Goal: Find specific page/section: Find specific page/section

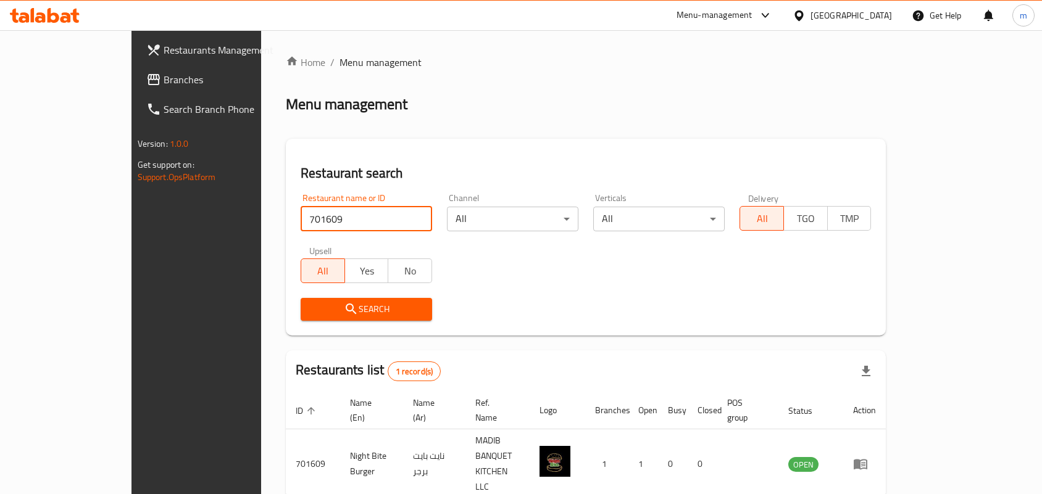
scroll to position [32, 0]
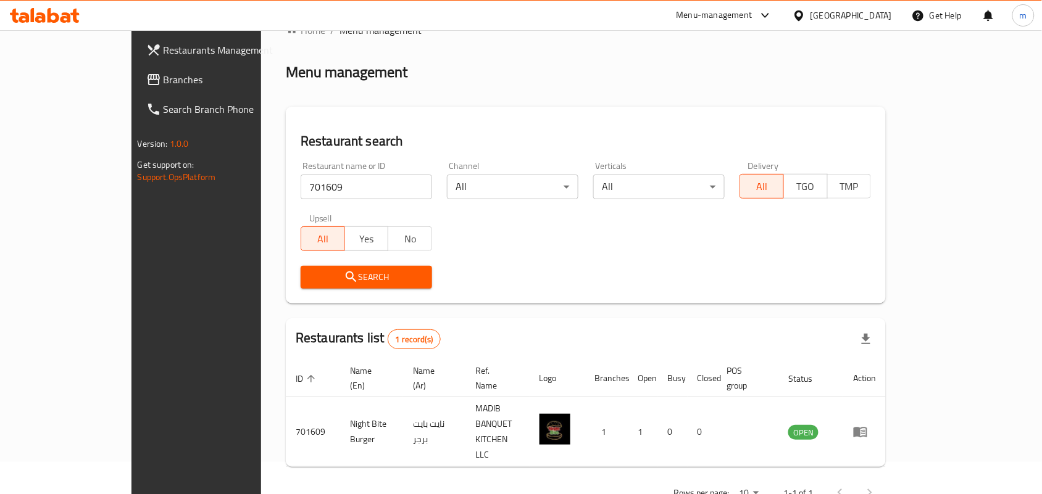
click at [164, 75] on span "Branches" at bounding box center [230, 79] width 132 height 15
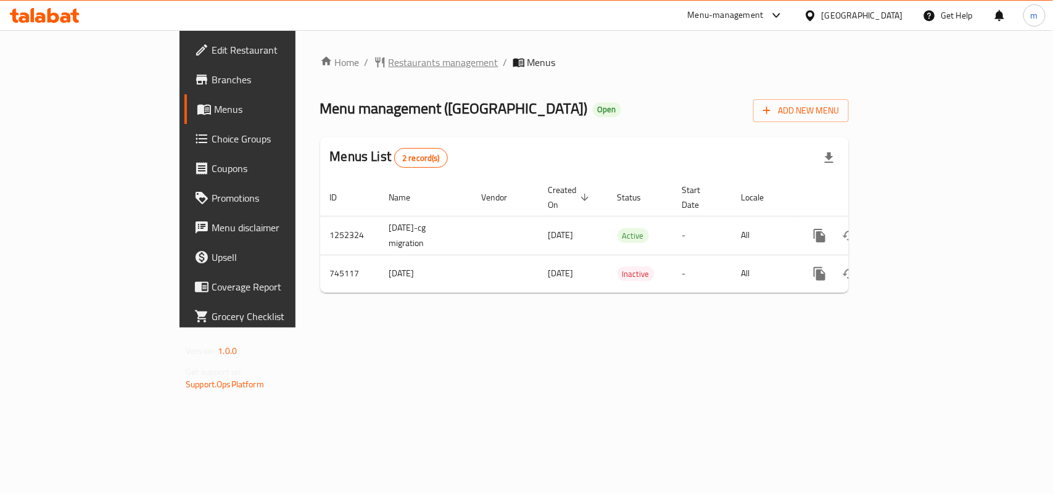
click at [389, 70] on span "Restaurants management" at bounding box center [444, 62] width 110 height 15
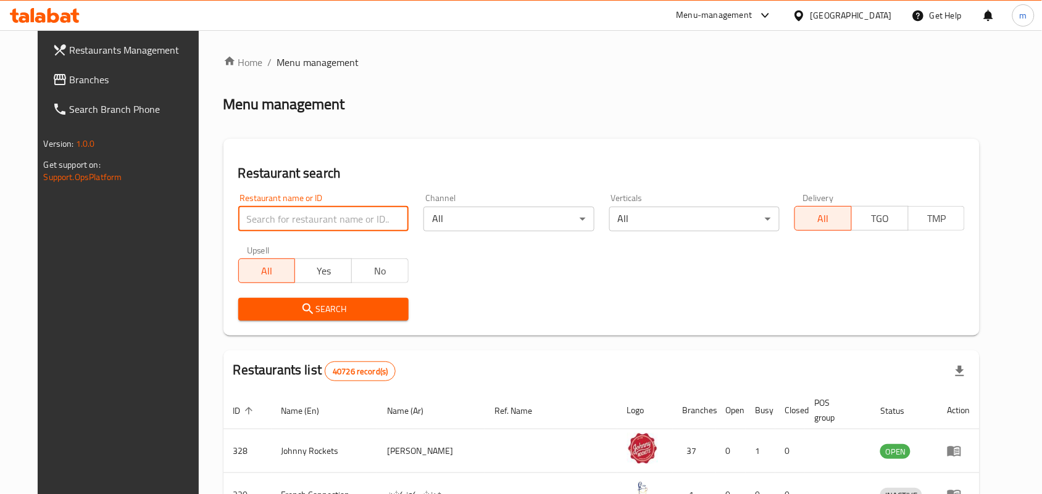
click at [247, 217] on input "search" at bounding box center [323, 219] width 170 height 25
paste input "648316"
type input "648316"
click button "Search" at bounding box center [323, 309] width 170 height 23
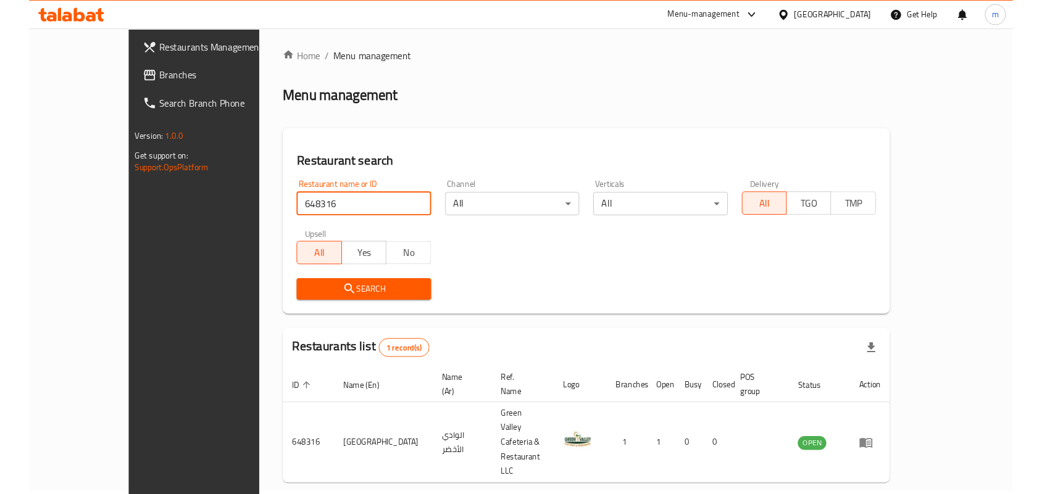
scroll to position [20, 0]
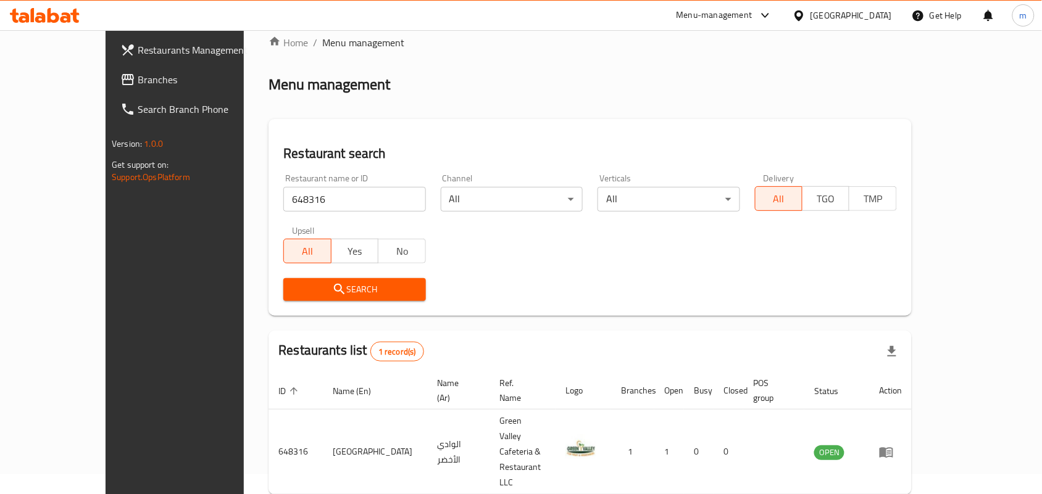
drag, startPoint x: 50, startPoint y: 83, endPoint x: 23, endPoint y: 111, distance: 38.8
click at [138, 83] on span "Branches" at bounding box center [204, 79] width 132 height 15
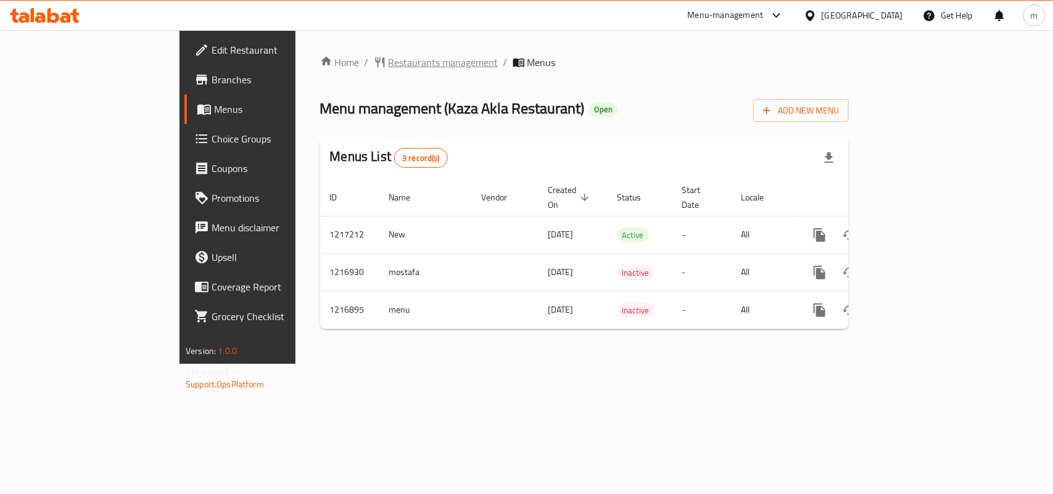
click at [389, 66] on span "Restaurants management" at bounding box center [444, 62] width 110 height 15
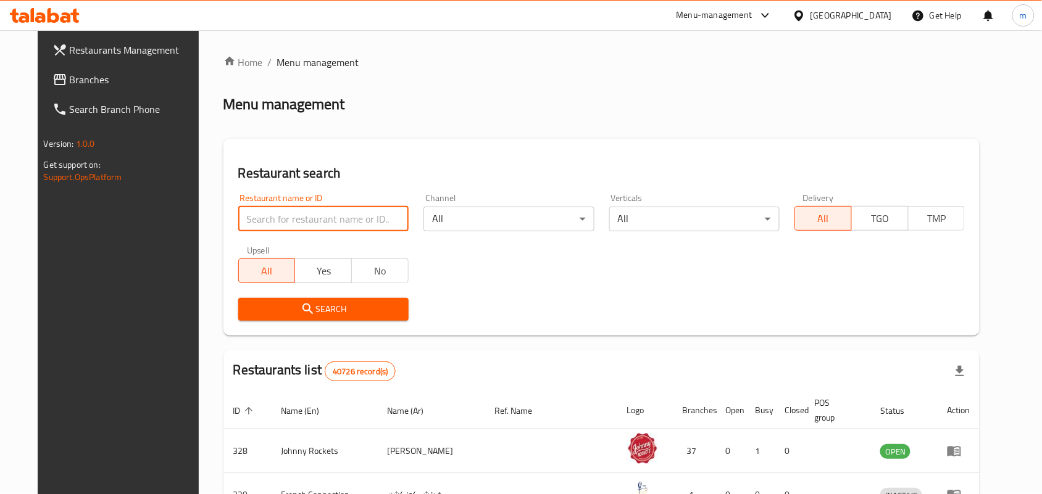
click at [259, 214] on input "search" at bounding box center [323, 219] width 170 height 25
paste input "672544"
type input "672544"
click button "Search" at bounding box center [323, 309] width 170 height 23
